Goal: Find specific page/section: Find specific page/section

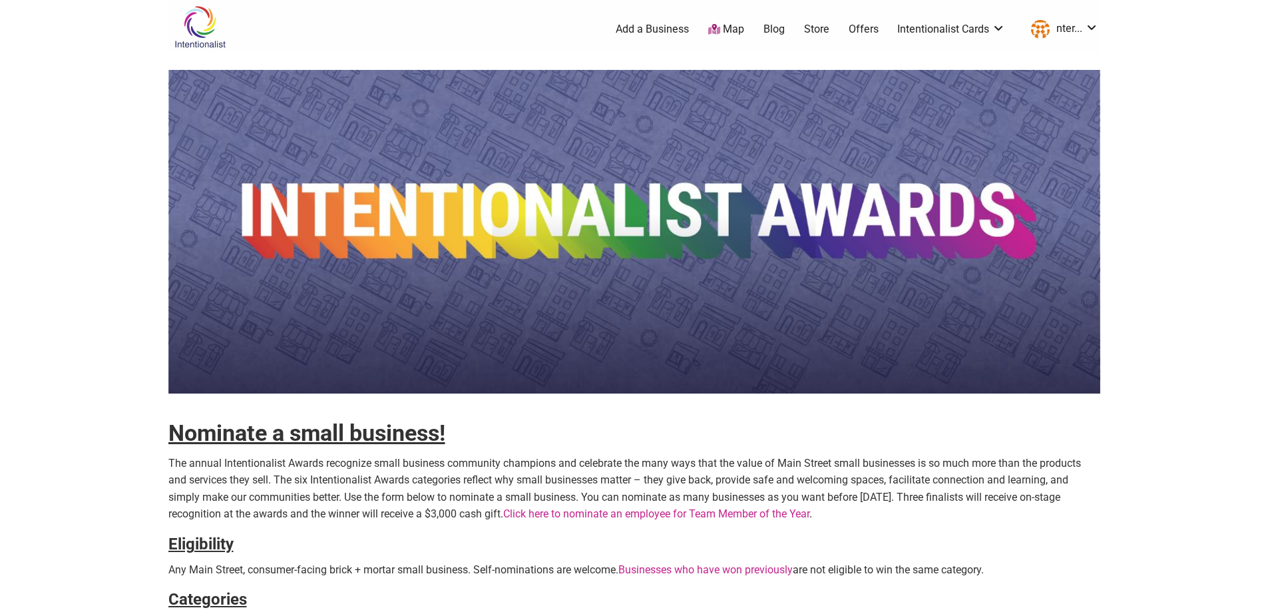
click at [205, 46] on img at bounding box center [199, 26] width 63 height 43
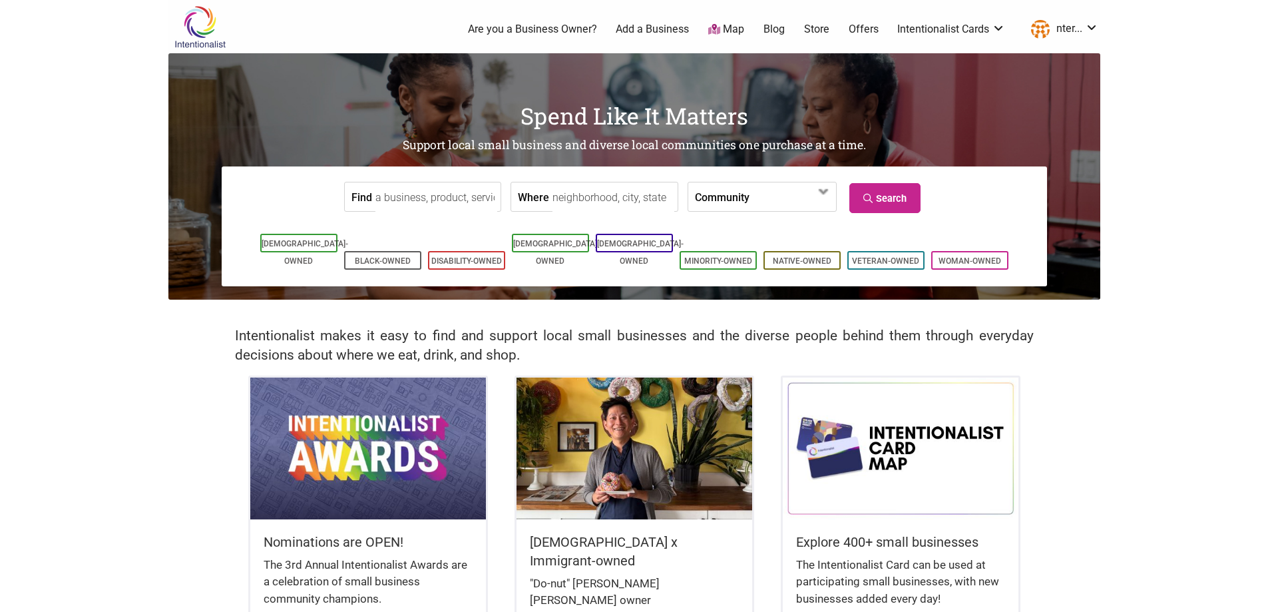
click at [730, 29] on link "Map" at bounding box center [726, 29] width 36 height 15
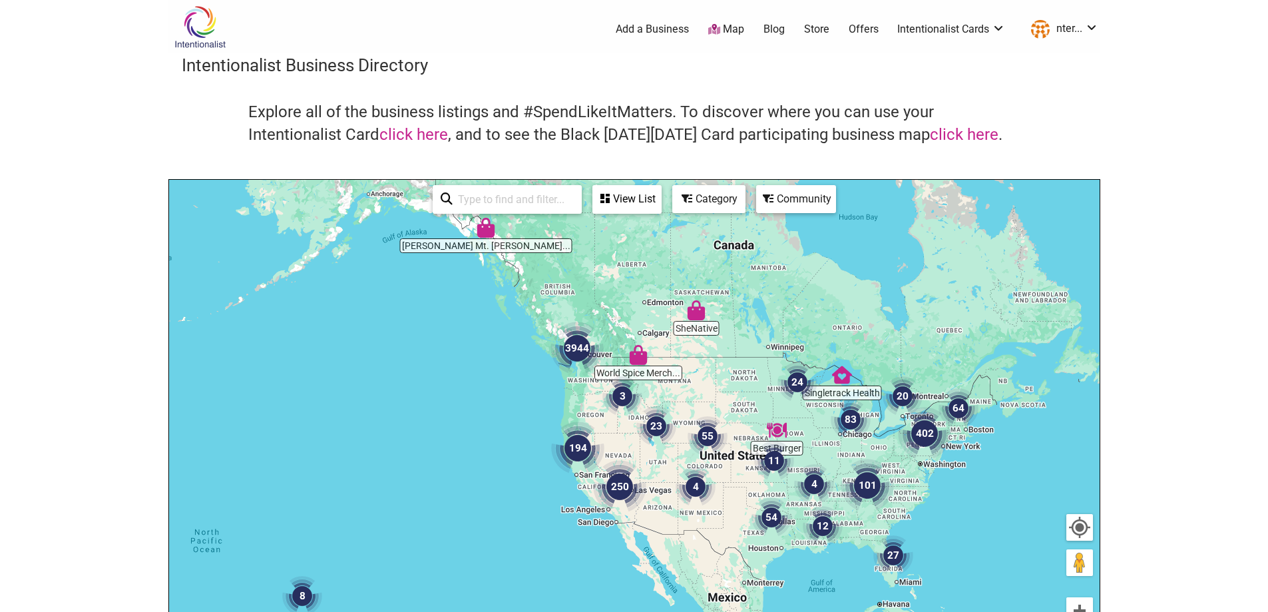
click at [494, 200] on input "search" at bounding box center [513, 199] width 121 height 26
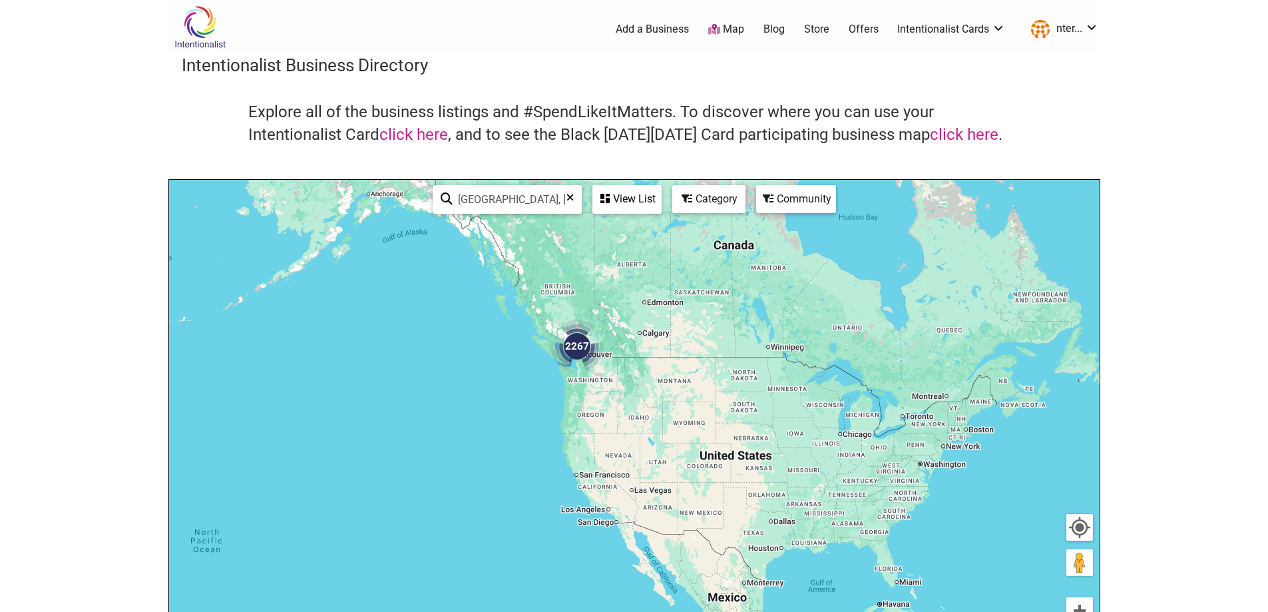
type input "[GEOGRAPHIC_DATA], [GEOGRAPHIC_DATA]"
click at [631, 201] on div "View List" at bounding box center [627, 198] width 67 height 25
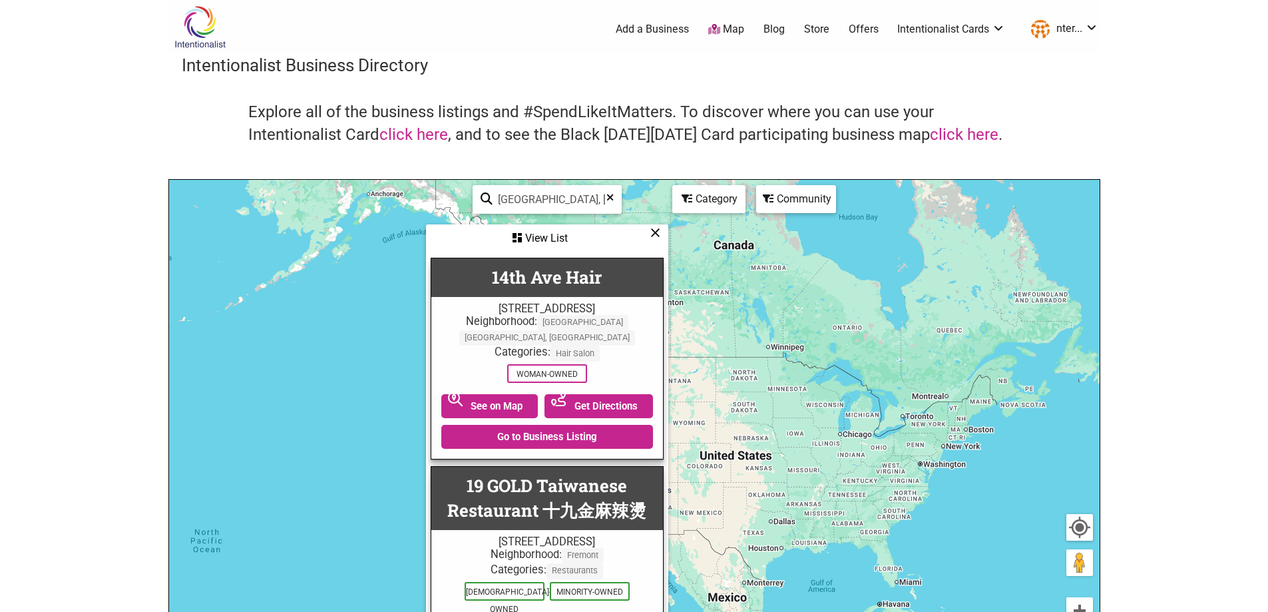
click at [795, 339] on div "To navigate, press the arrow keys." at bounding box center [634, 439] width 931 height 518
click at [655, 233] on icon at bounding box center [655, 232] width 10 height 1
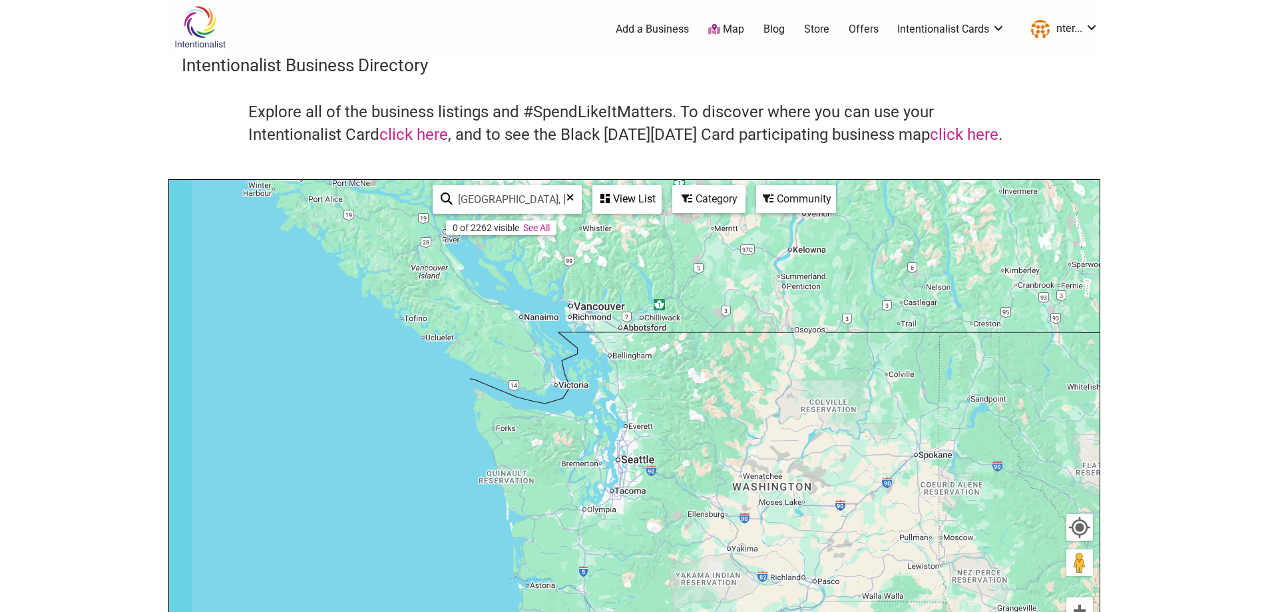
drag, startPoint x: 547, startPoint y: 385, endPoint x: 900, endPoint y: 391, distance: 352.9
click at [900, 391] on div "To navigate, press the arrow keys." at bounding box center [634, 439] width 931 height 518
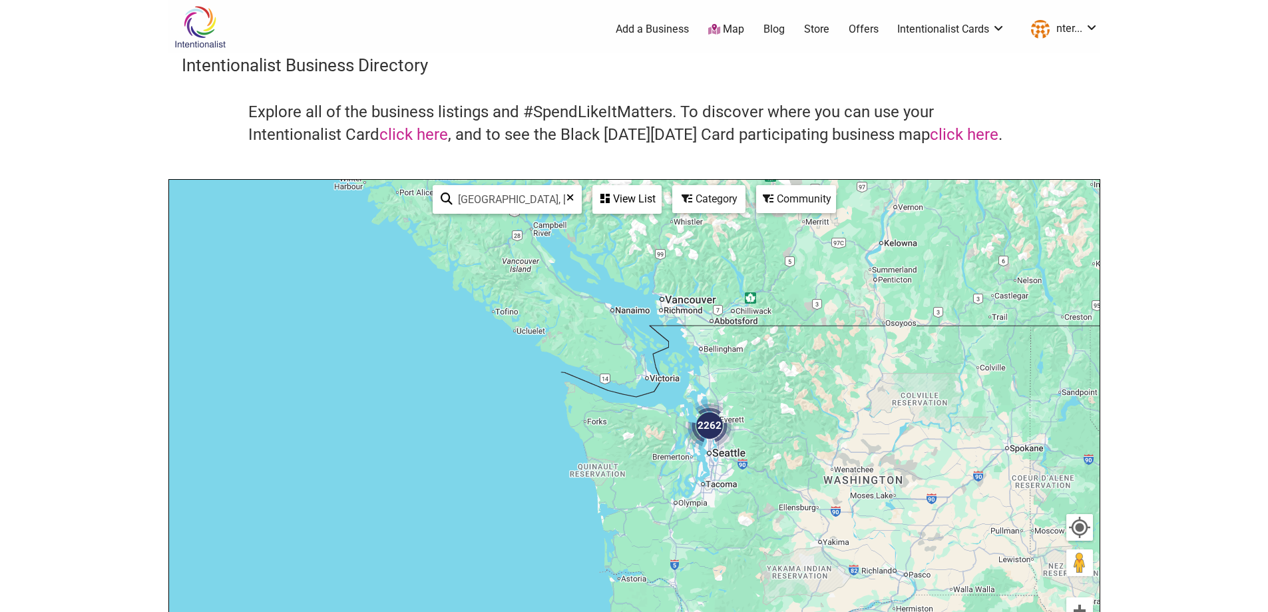
drag, startPoint x: 898, startPoint y: 447, endPoint x: 824, endPoint y: 435, distance: 74.9
click at [825, 435] on div "To navigate, press the arrow keys." at bounding box center [634, 439] width 931 height 518
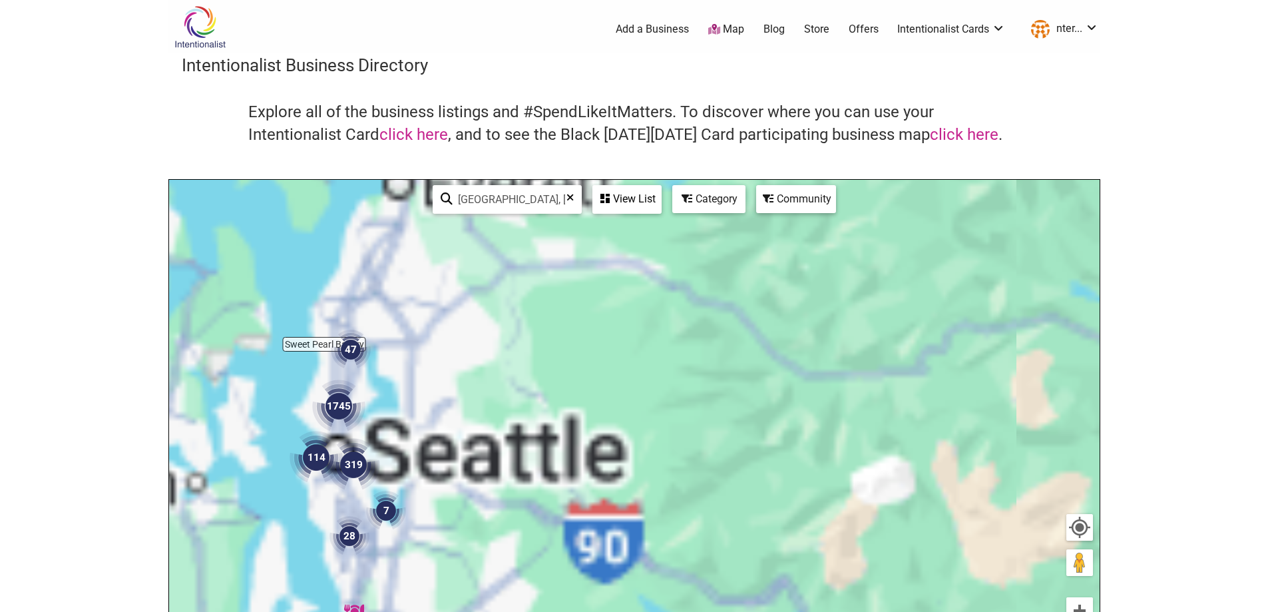
drag, startPoint x: 588, startPoint y: 412, endPoint x: 721, endPoint y: 411, distance: 132.5
click at [721, 411] on div "To navigate, press the arrow keys." at bounding box center [634, 439] width 931 height 518
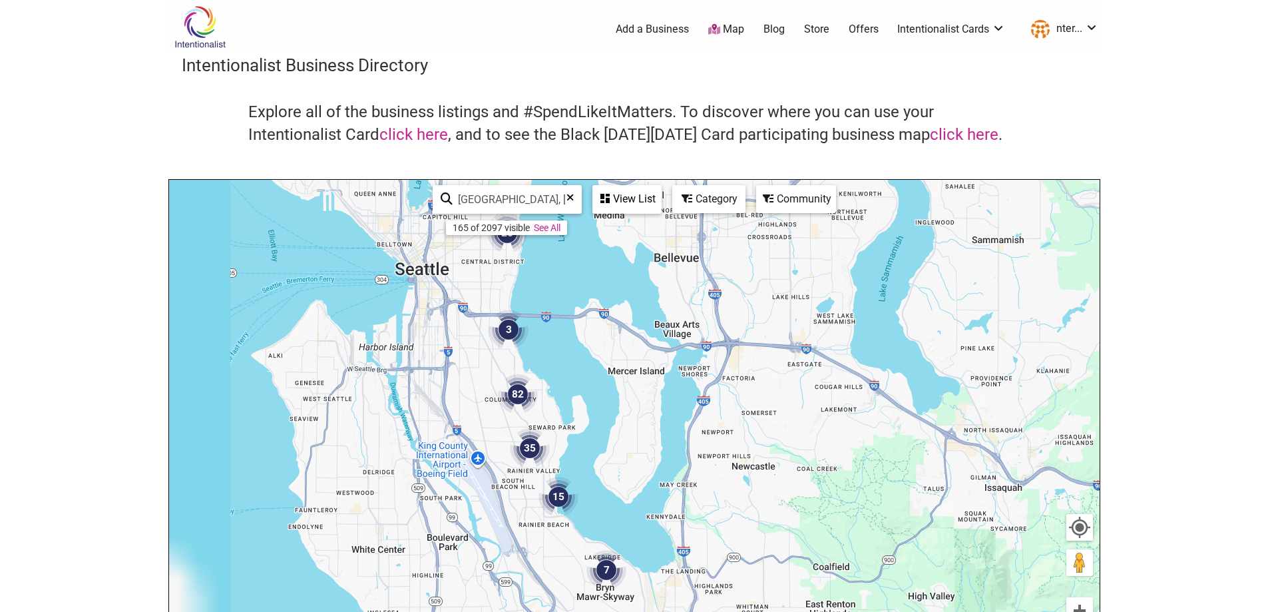
drag, startPoint x: 435, startPoint y: 426, endPoint x: 809, endPoint y: 443, distance: 375.2
click at [809, 443] on div "To navigate, press the arrow keys." at bounding box center [634, 439] width 931 height 518
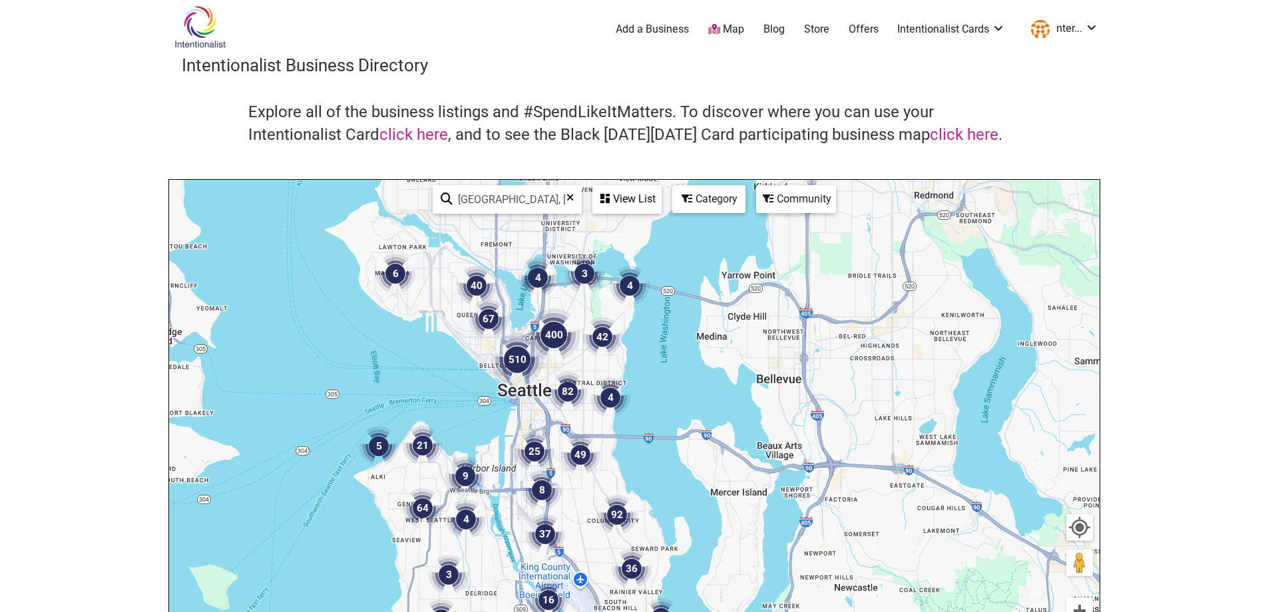
drag, startPoint x: 568, startPoint y: 261, endPoint x: 656, endPoint y: 401, distance: 165.1
click at [656, 401] on div "To navigate, press the arrow keys." at bounding box center [634, 439] width 931 height 518
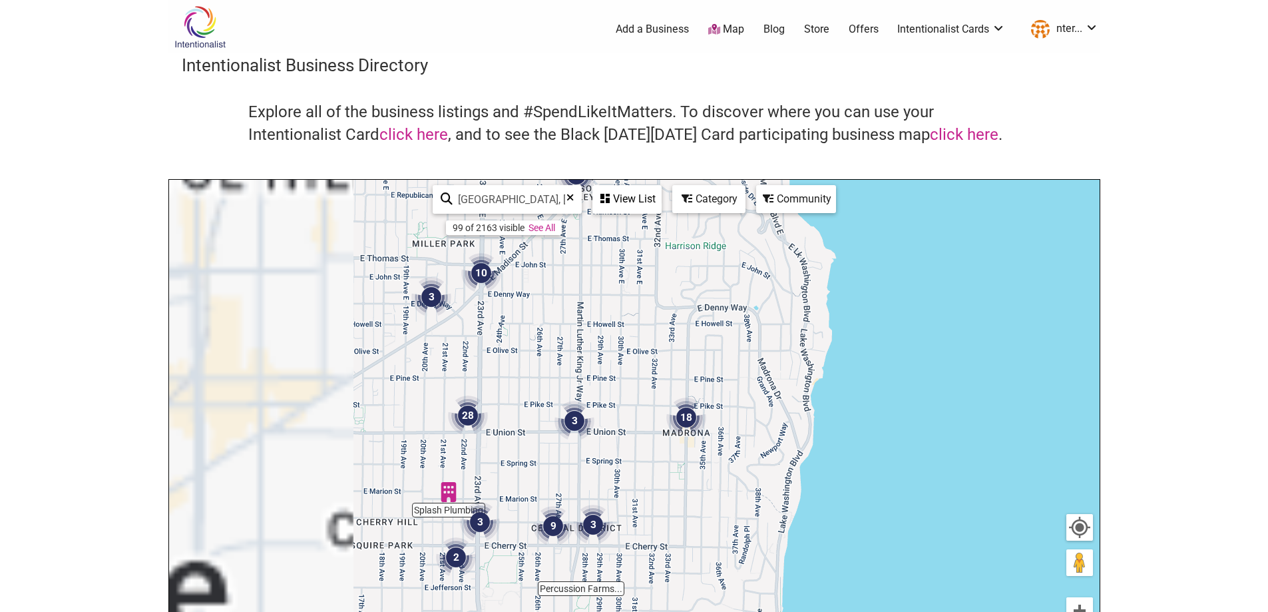
drag, startPoint x: 577, startPoint y: 407, endPoint x: 883, endPoint y: 405, distance: 306.2
click at [879, 405] on div "To navigate, press the arrow keys." at bounding box center [634, 439] width 931 height 518
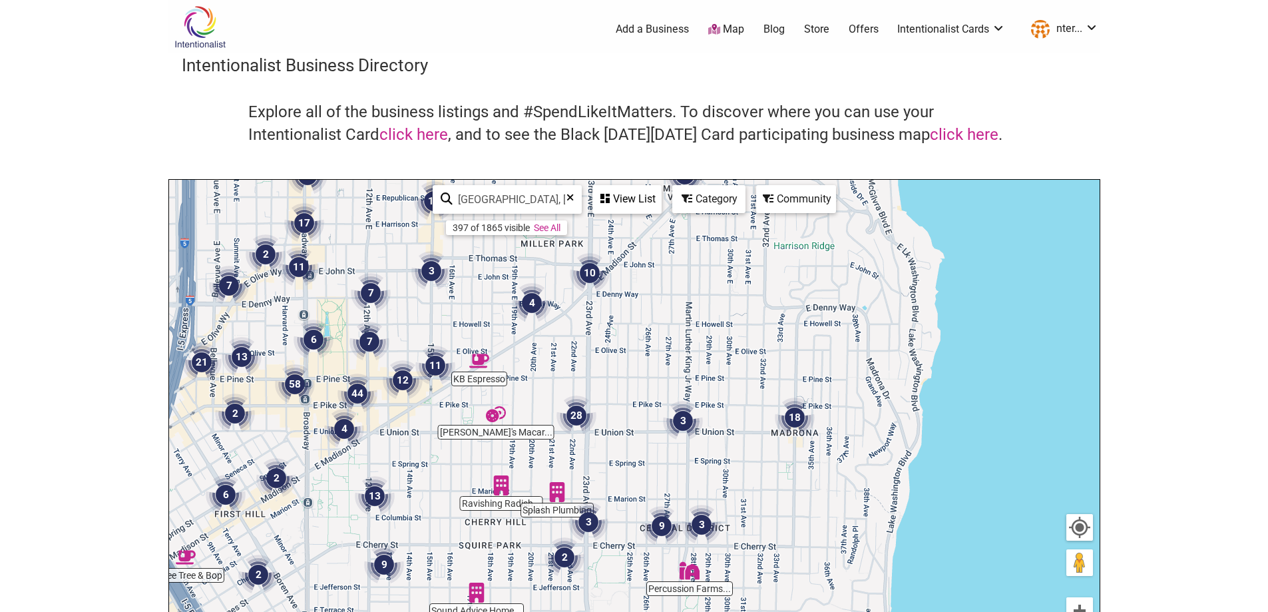
drag, startPoint x: 463, startPoint y: 428, endPoint x: 588, endPoint y: 428, distance: 125.1
click at [584, 428] on div "To navigate, press the arrow keys." at bounding box center [634, 439] width 931 height 518
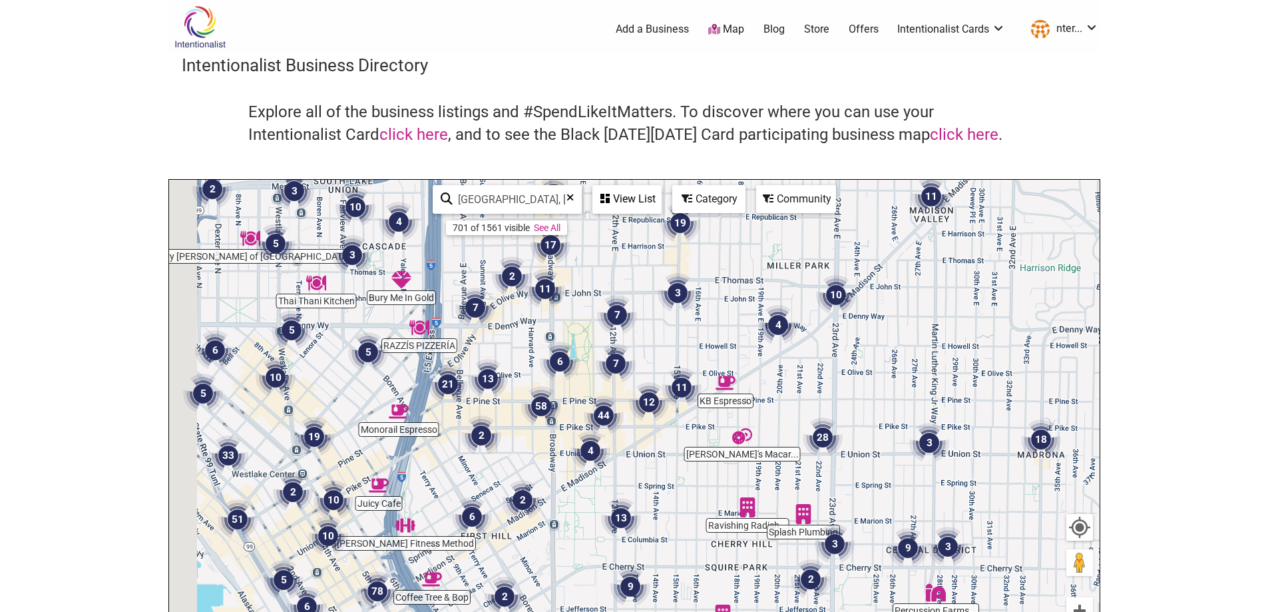
drag, startPoint x: 471, startPoint y: 399, endPoint x: 521, endPoint y: 432, distance: 59.6
click at [521, 432] on div "To navigate, press the arrow keys." at bounding box center [634, 439] width 931 height 518
